Goal: Task Accomplishment & Management: Manage account settings

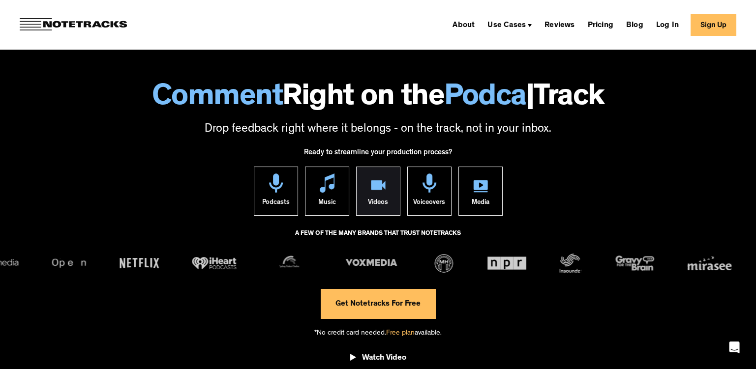
click at [383, 197] on div "Videos" at bounding box center [378, 204] width 20 height 23
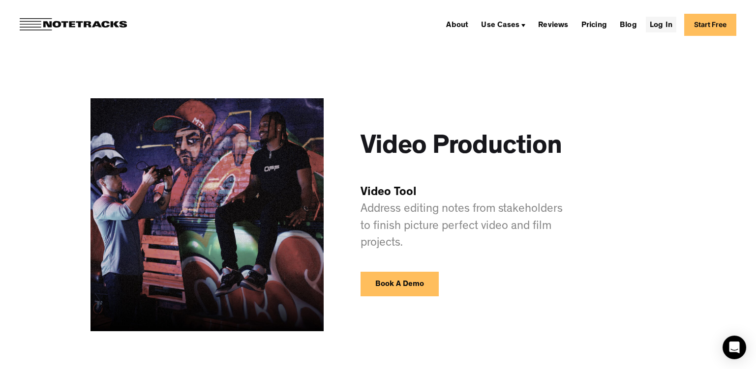
click at [663, 31] on link "Log In" at bounding box center [661, 25] width 30 height 16
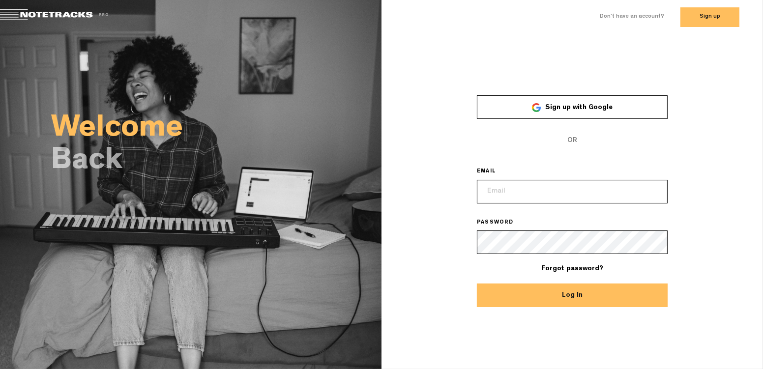
click at [641, 103] on link "Sign up with Google" at bounding box center [572, 107] width 191 height 24
click at [552, 98] on link "Sign up with Google" at bounding box center [572, 107] width 191 height 24
click at [570, 190] on input "email" at bounding box center [572, 192] width 191 height 24
click at [0, 10] on com-1password-button at bounding box center [0, 10] width 0 height 0
click at [560, 189] on input "email" at bounding box center [572, 192] width 191 height 24
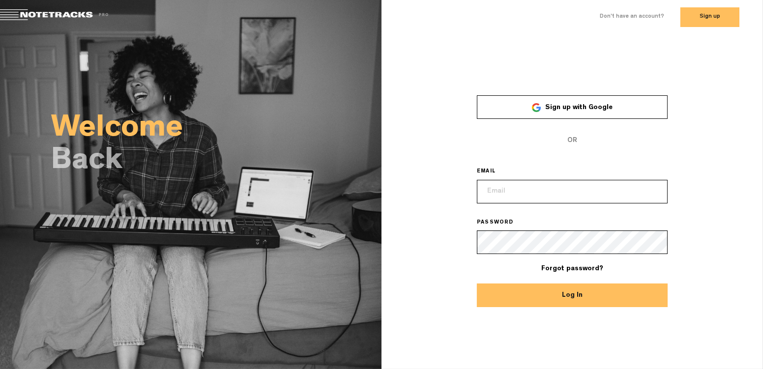
click at [560, 189] on input "email" at bounding box center [572, 192] width 191 height 24
click at [568, 113] on link "Sign up with Google" at bounding box center [572, 107] width 191 height 24
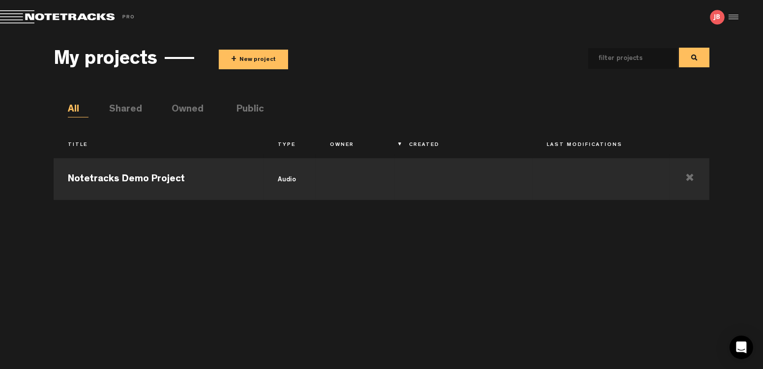
click at [737, 17] on div at bounding box center [732, 17] width 15 height 15
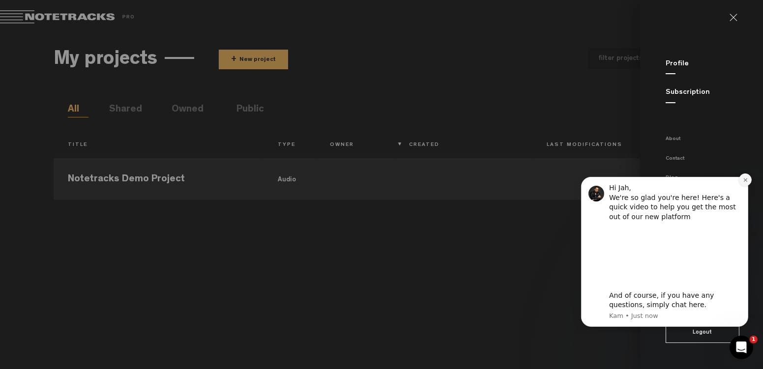
click at [742, 181] on button "Dismiss notification" at bounding box center [745, 179] width 13 height 13
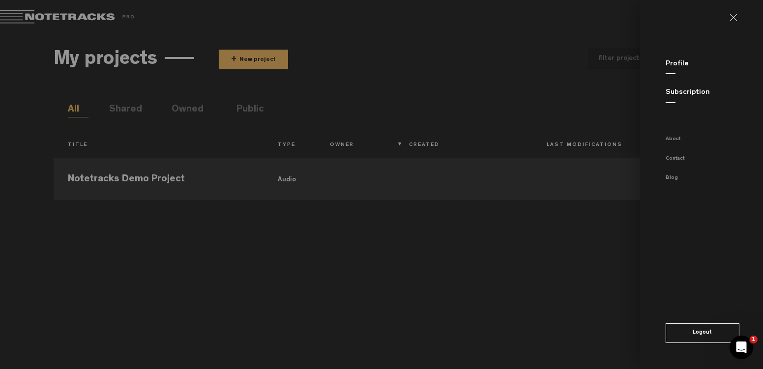
click at [710, 328] on button "Logout" at bounding box center [703, 334] width 74 height 20
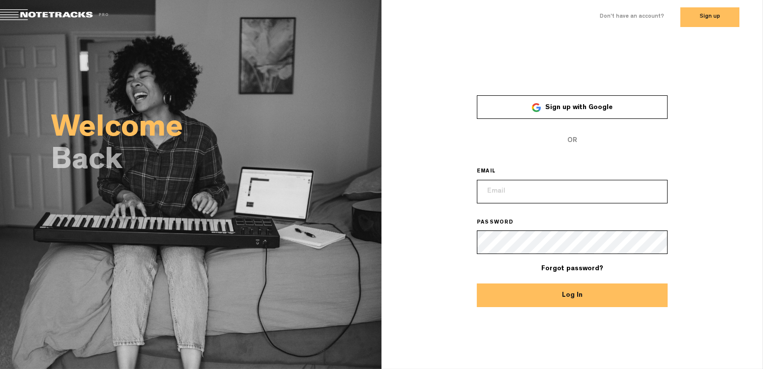
click at [603, 188] on input "email" at bounding box center [572, 192] width 191 height 24
type input "tr"
